Goal: Information Seeking & Learning: Check status

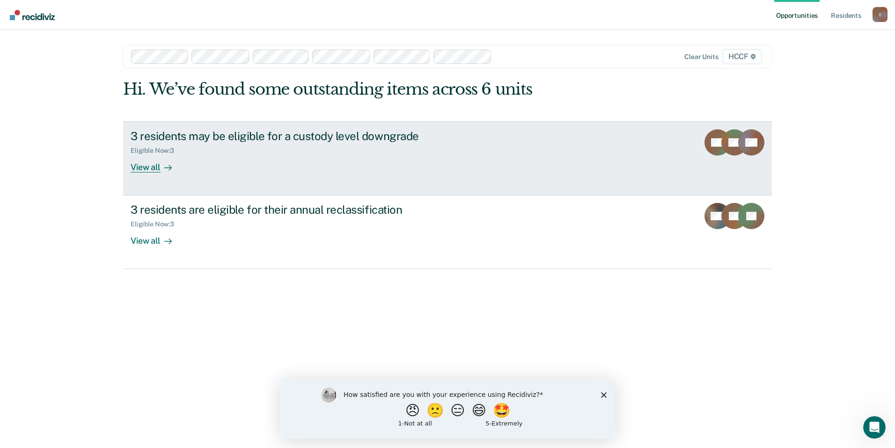
click at [248, 183] on link "3 residents may be eligible for a custody level downgrade Eligible Now : 3 View…" at bounding box center [447, 158] width 649 height 74
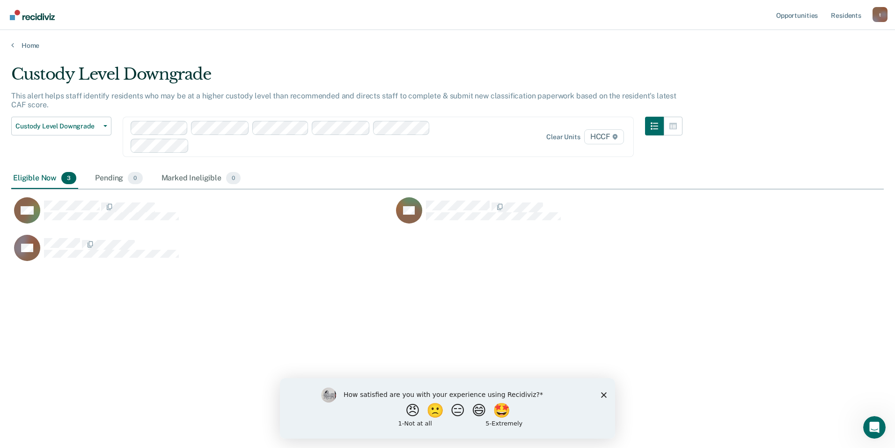
scroll to position [306, 866]
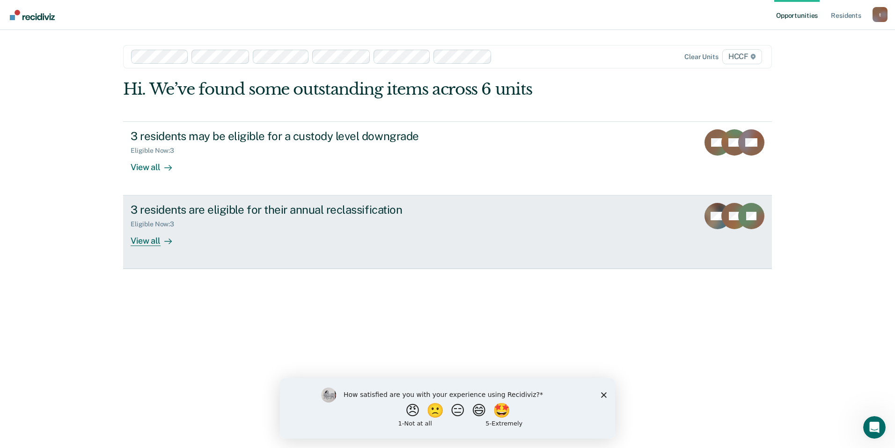
click at [210, 227] on div "Eligible Now : 3" at bounding box center [295, 222] width 329 height 12
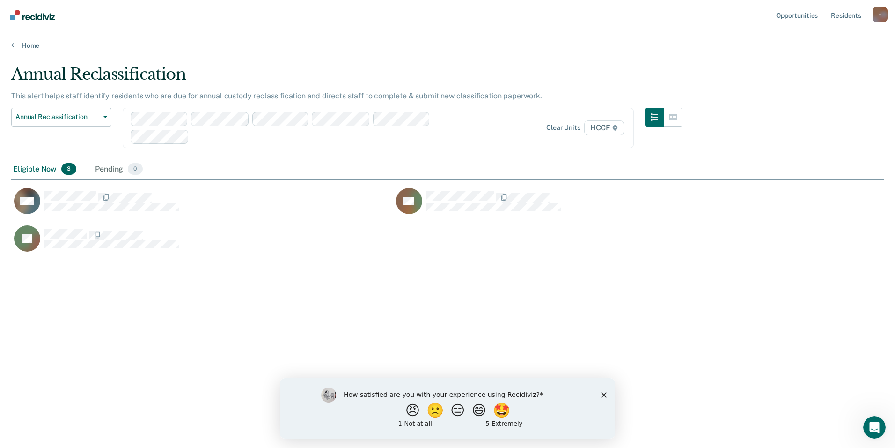
scroll to position [306, 866]
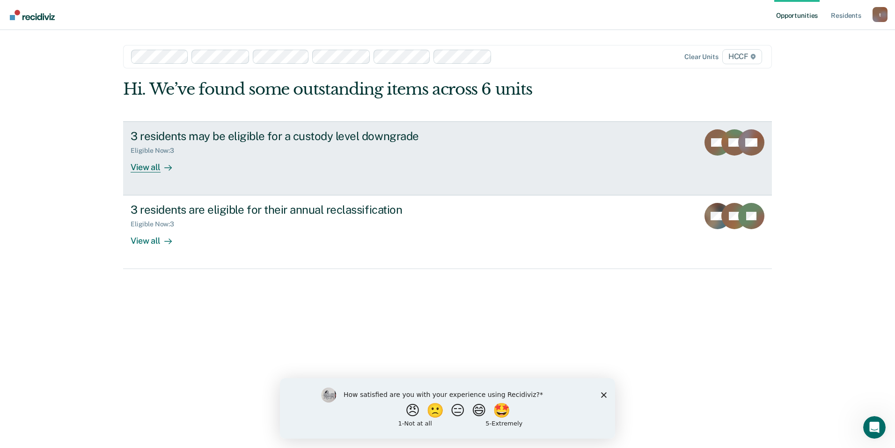
click at [379, 170] on div "3 residents may be eligible for a custody level downgrade Eligible Now : 3 View…" at bounding box center [306, 150] width 351 height 43
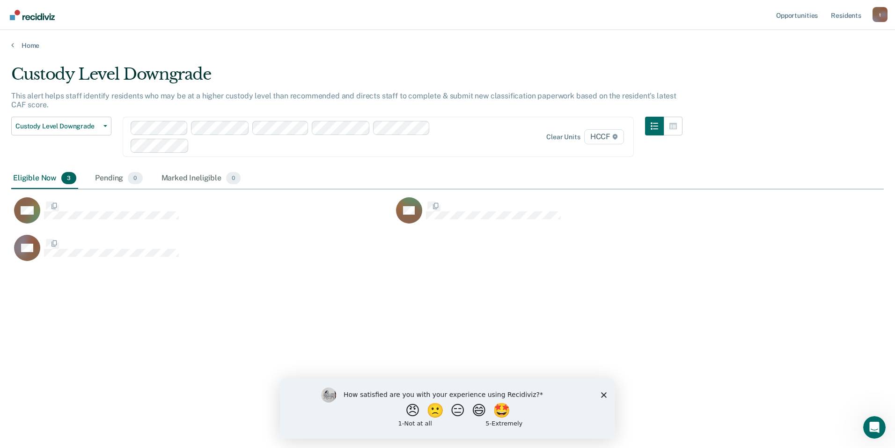
scroll to position [306, 866]
